Goal: Check status: Check status

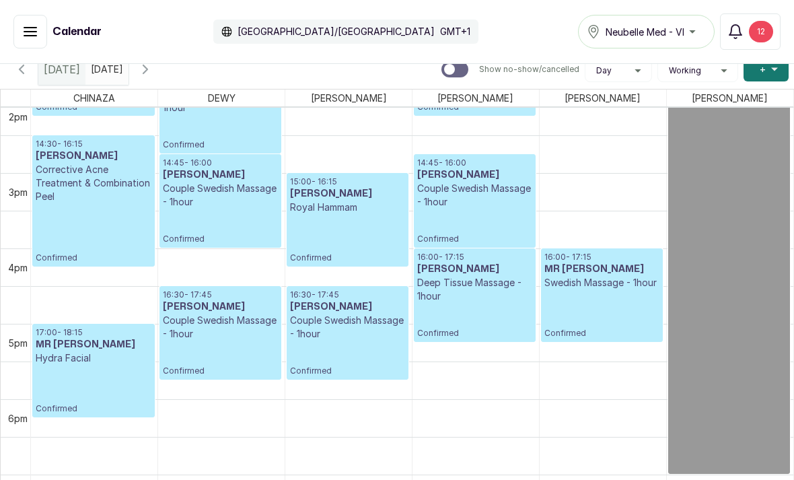
scroll to position [1060, 0]
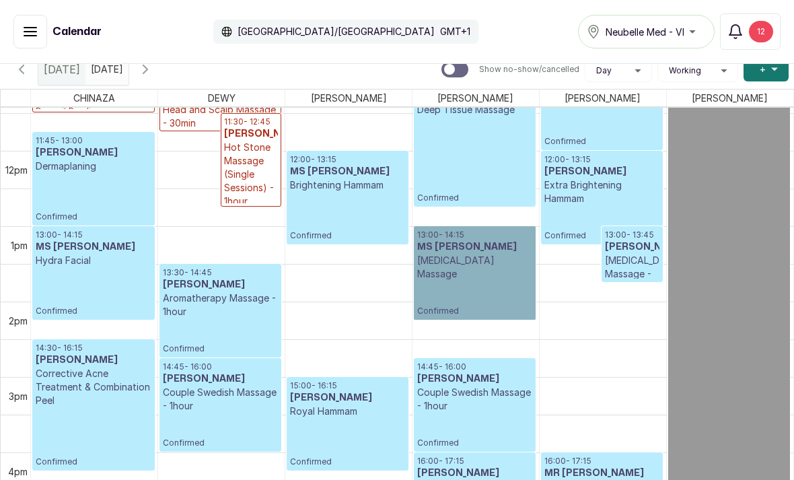
click at [465, 267] on link "13:00 - 14:15 MS [PERSON_NAME][MEDICAL_DATA] Massage Confirmed" at bounding box center [475, 273] width 122 height 94
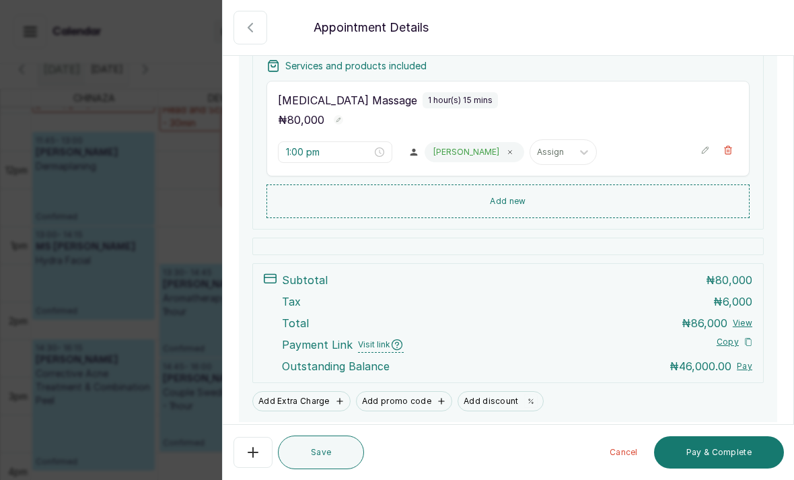
click at [248, 42] on button "Show no-show/cancelled" at bounding box center [251, 28] width 34 height 34
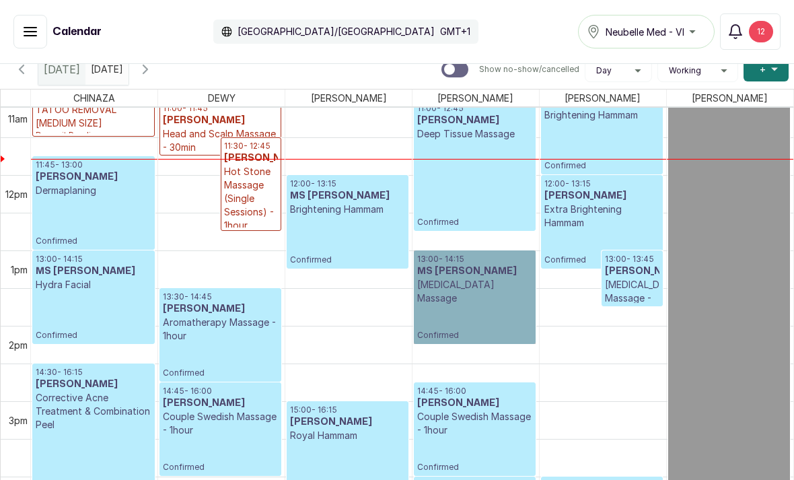
scroll to position [823, 0]
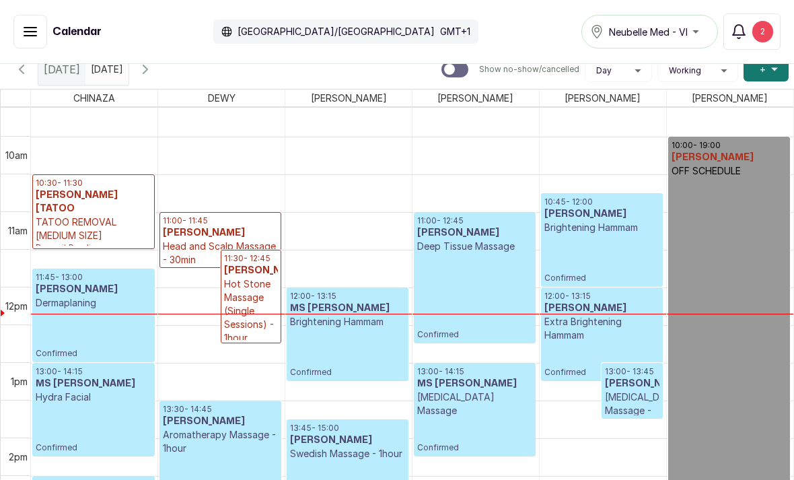
scroll to position [723, 0]
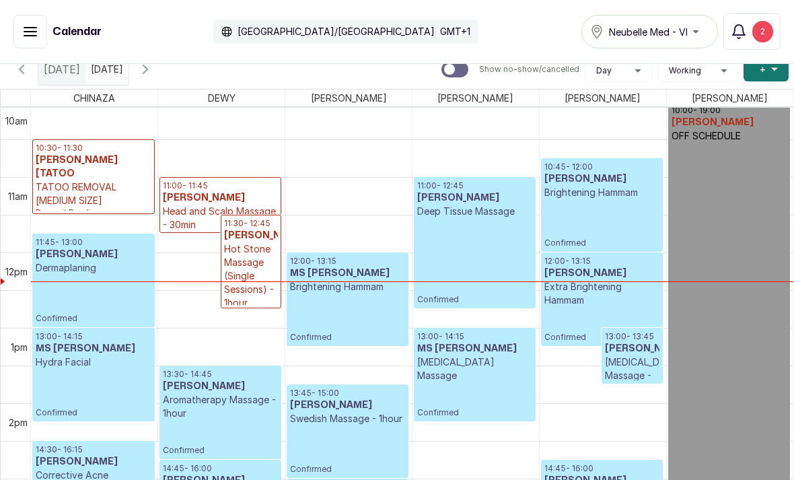
click at [18, 285] on td "12pm" at bounding box center [16, 271] width 30 height 38
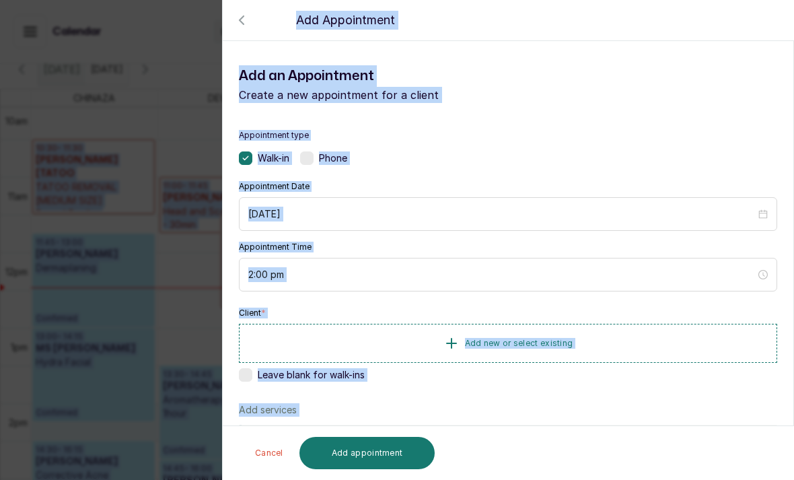
click at [101, 346] on div "Back Add Appointment Add an Appointment Create a new appointment for a client A…" at bounding box center [397, 240] width 794 height 480
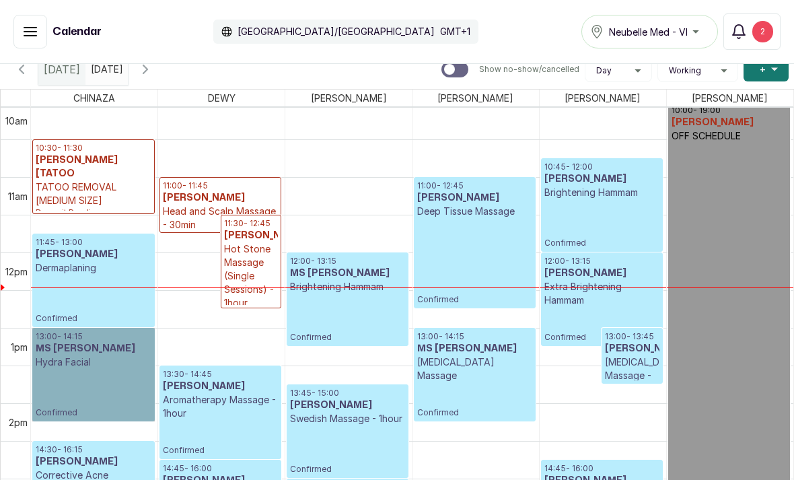
click at [105, 342] on link "13:00 - 14:15 MS AUDREY Hydra Facial Confirmed" at bounding box center [93, 375] width 123 height 94
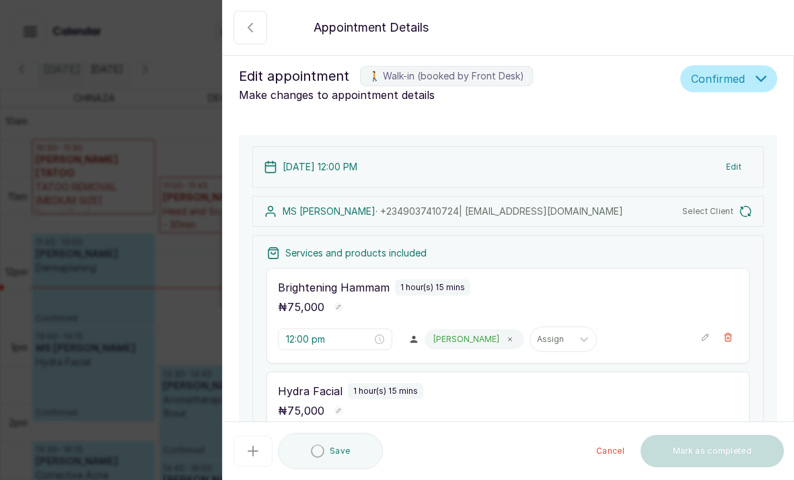
click at [90, 448] on div "Back Appointment Details Edit appointment 🚶 Walk-in (booked by Front Desk) Make…" at bounding box center [397, 240] width 794 height 480
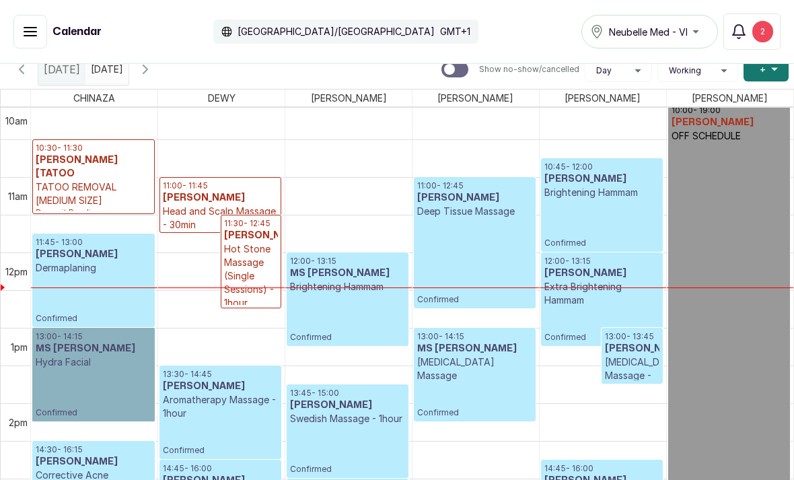
scroll to position [453, 0]
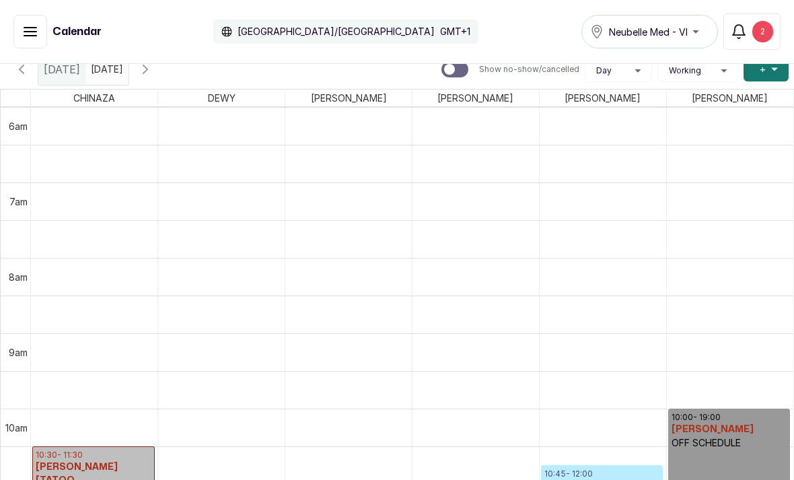
click at [124, 460] on link "10:30 - 11:30 ANITA [TATOO TATOO REMOVAL [MEDIUM SIZE] Deposit Pending" at bounding box center [93, 483] width 123 height 75
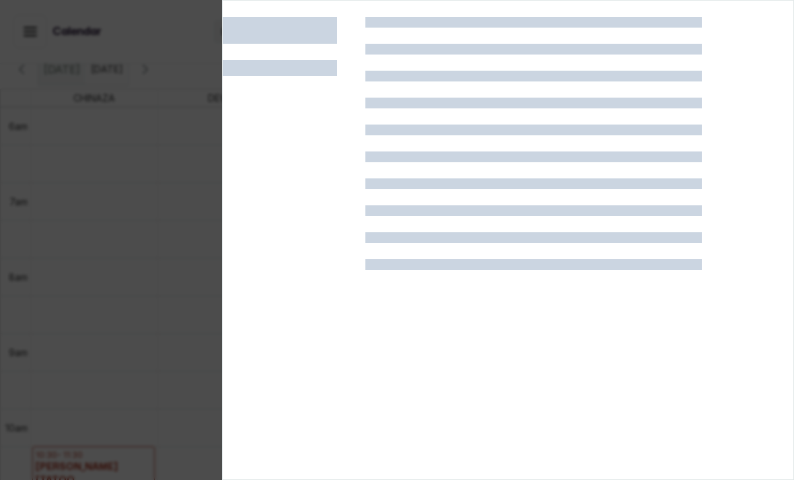
click at [124, 460] on div at bounding box center [397, 240] width 794 height 480
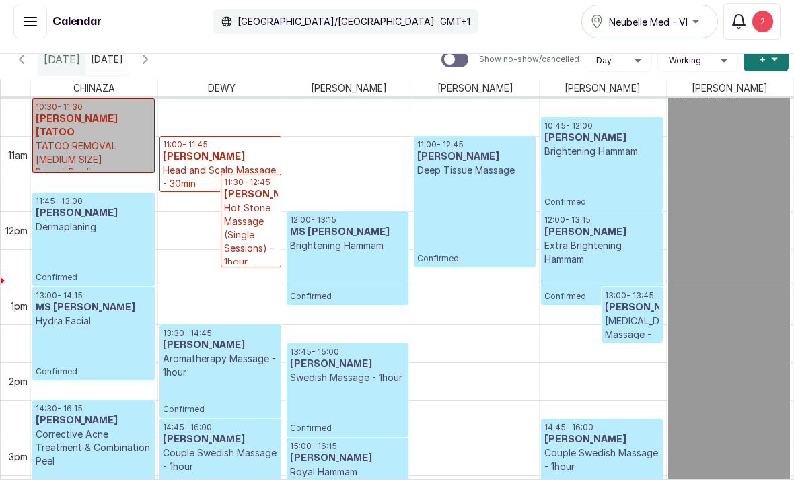
scroll to position [832, 0]
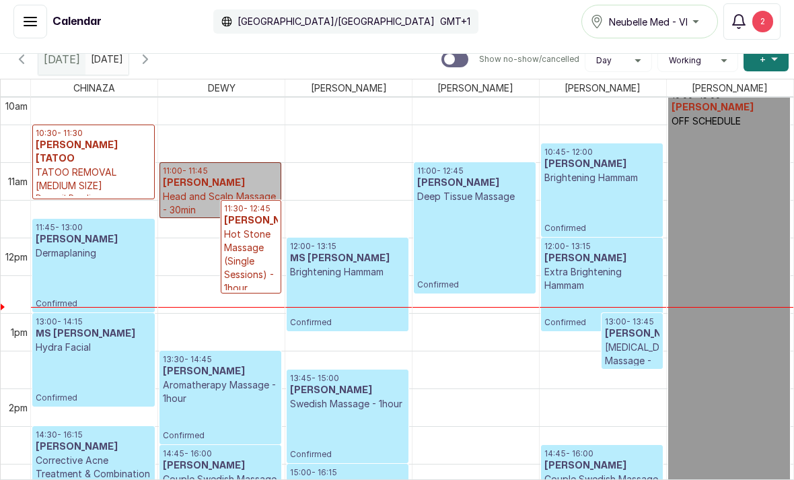
click at [254, 162] on link "11:00 - 11:45 Toluwani Odukoya Head and Scalp Massage - 30min Deposit Pending" at bounding box center [221, 190] width 122 height 56
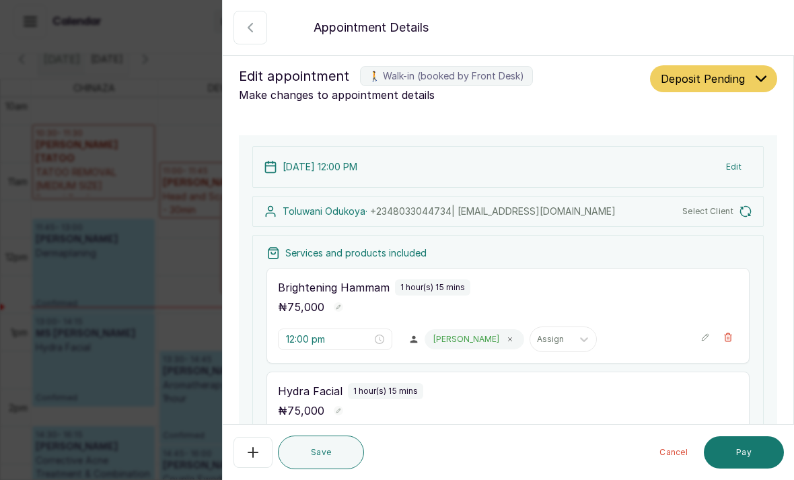
type input "11:00 am"
type input "11:30 am"
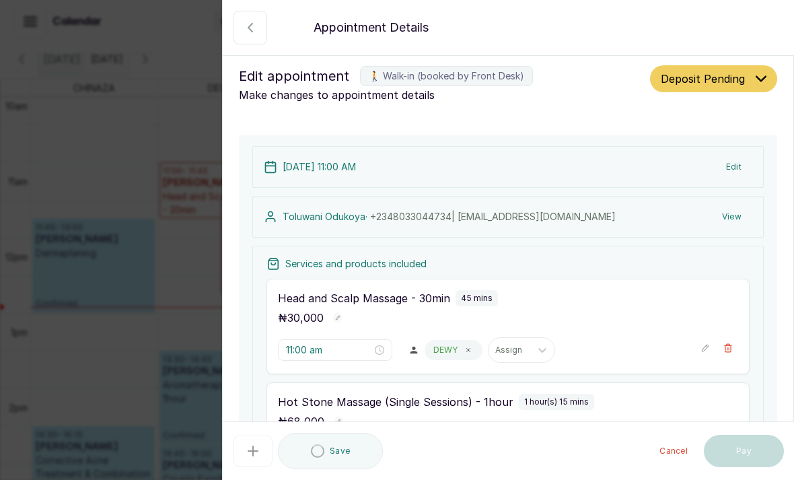
click at [174, 211] on div "Back Appointment Details Edit appointment 🚶 Walk-in (booked by Front Desk) Make…" at bounding box center [397, 240] width 794 height 480
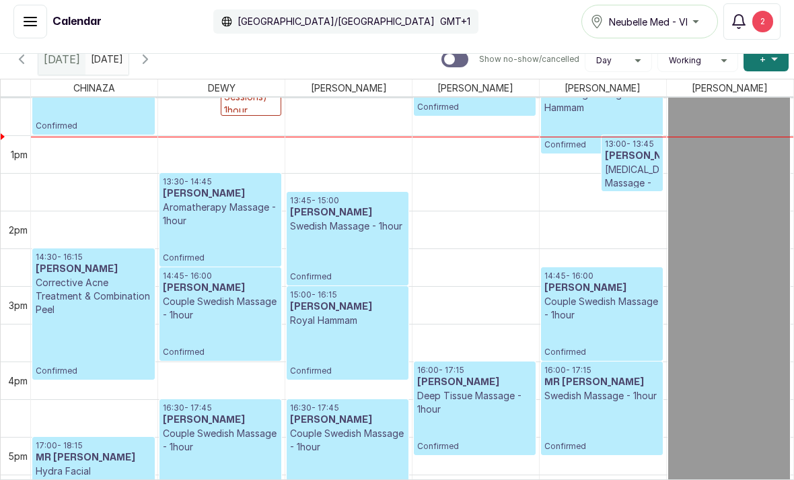
scroll to position [921, 0]
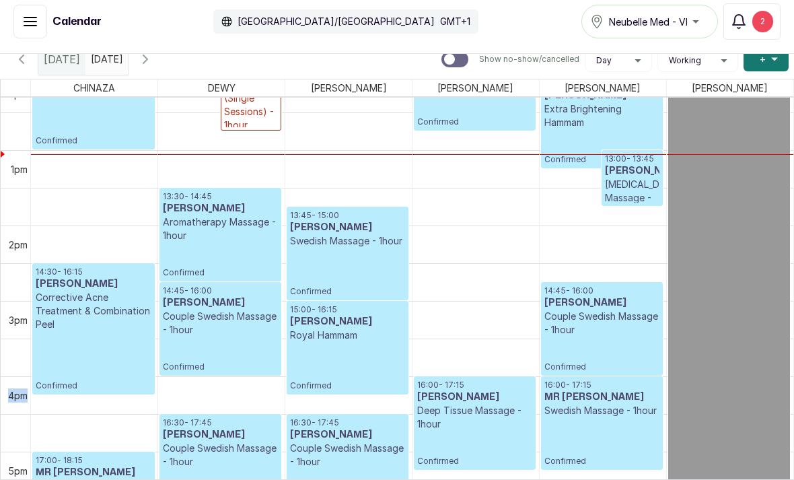
click at [19, 414] on td at bounding box center [16, 433] width 30 height 38
click at [15, 376] on td "4pm" at bounding box center [16, 395] width 30 height 38
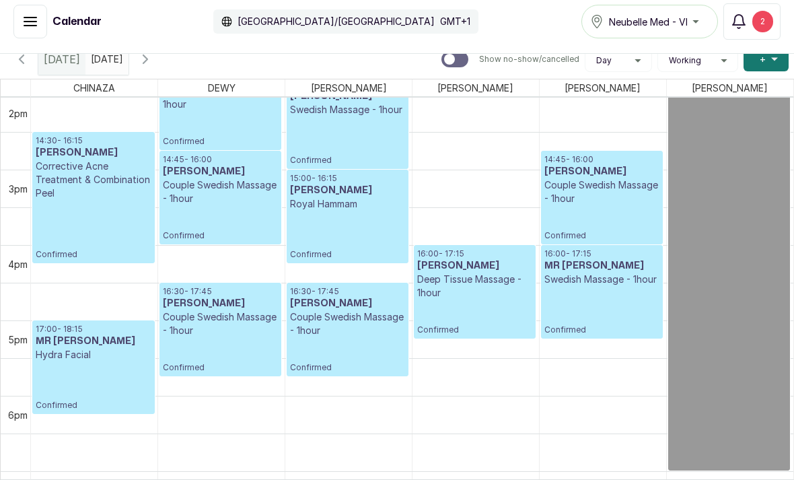
scroll to position [1066, 0]
